Goal: Transaction & Acquisition: Subscribe to service/newsletter

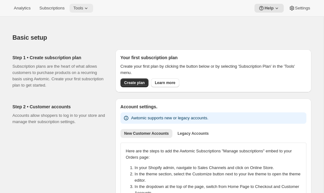
click at [77, 9] on span "Tools" at bounding box center [78, 8] width 10 height 5
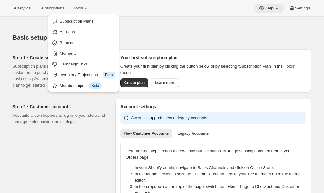
click at [264, 11] on button "Help" at bounding box center [268, 8] width 29 height 9
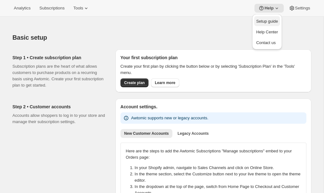
click at [264, 21] on span "Setup guide" at bounding box center [267, 21] width 22 height 5
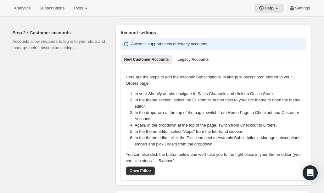
scroll to position [72, 0]
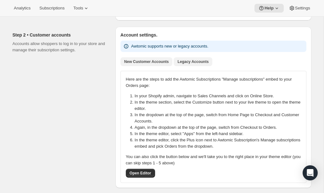
click at [192, 63] on span "Legacy Accounts" at bounding box center [192, 61] width 31 height 5
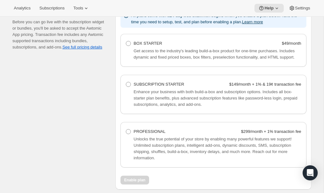
scroll to position [390, 0]
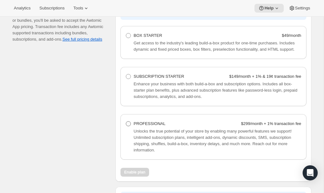
click at [130, 126] on span at bounding box center [128, 123] width 5 height 5
click at [126, 121] on Professional "PROFESSIONAL $299/month + 1% transaction fee" at bounding box center [126, 121] width 0 height 0
radio Professional "true"
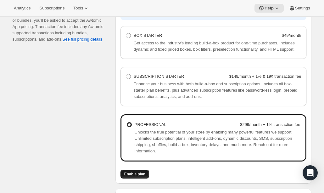
click at [135, 176] on span "Enable plan" at bounding box center [134, 173] width 21 height 5
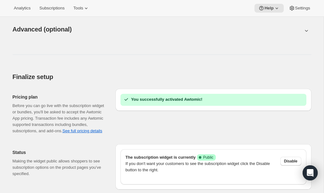
scroll to position [328, 0]
